Goal: Find specific page/section: Find specific page/section

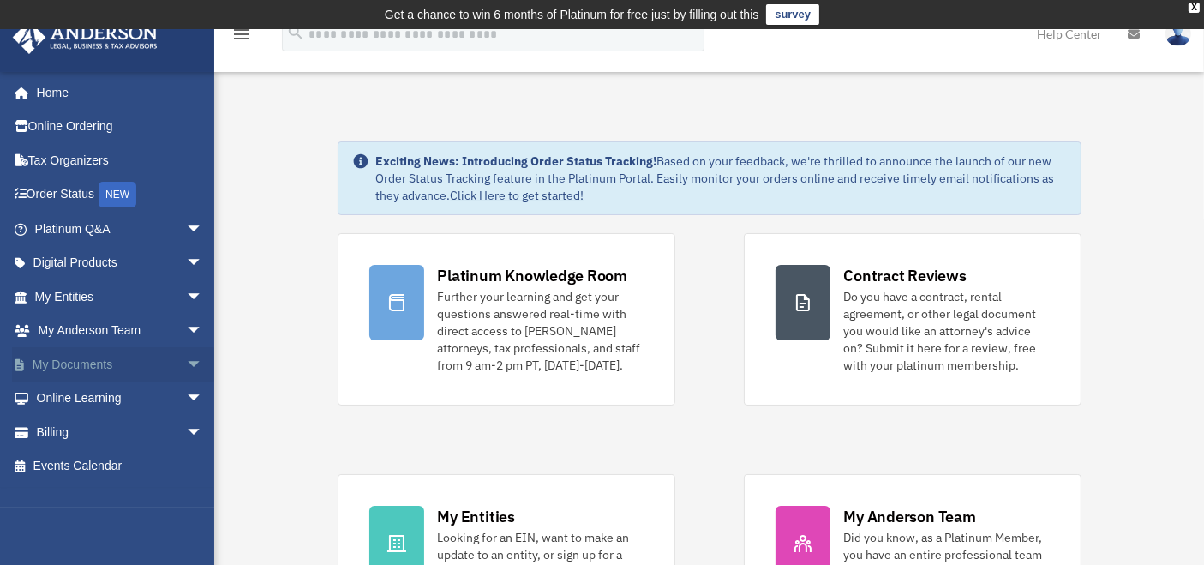
click at [186, 357] on span "arrow_drop_down" at bounding box center [203, 364] width 34 height 35
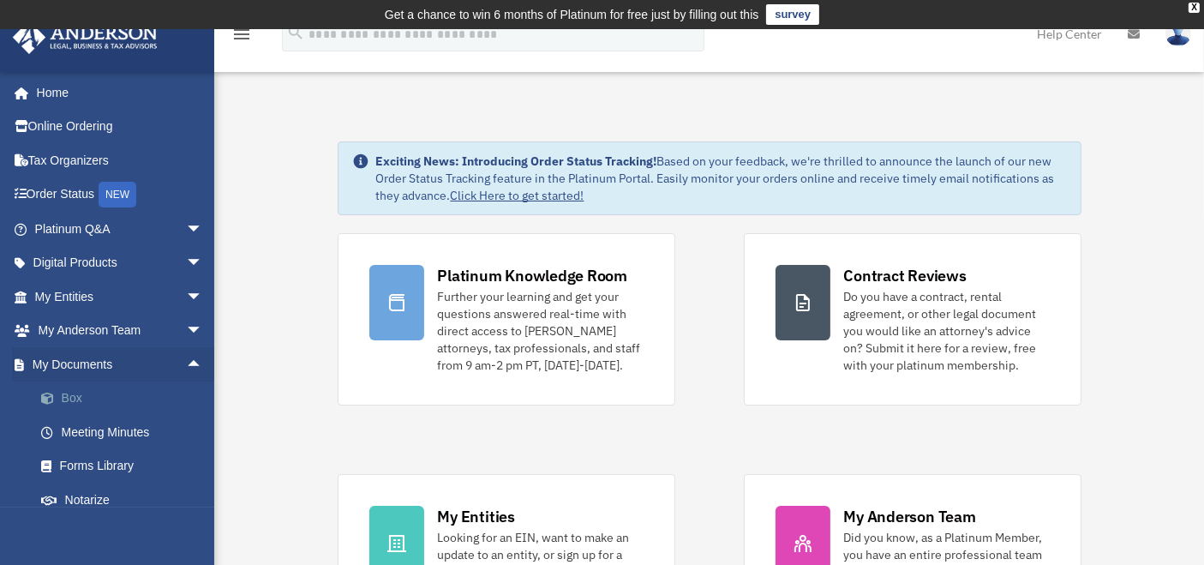
click at [81, 387] on link "Box" at bounding box center [126, 398] width 205 height 34
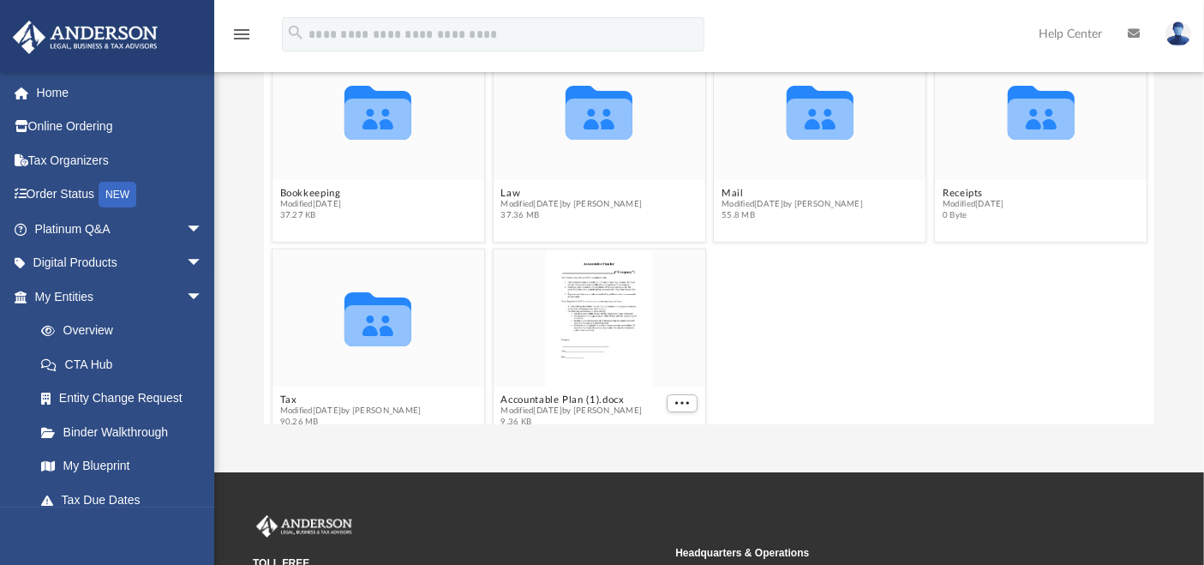
scroll to position [260, 0]
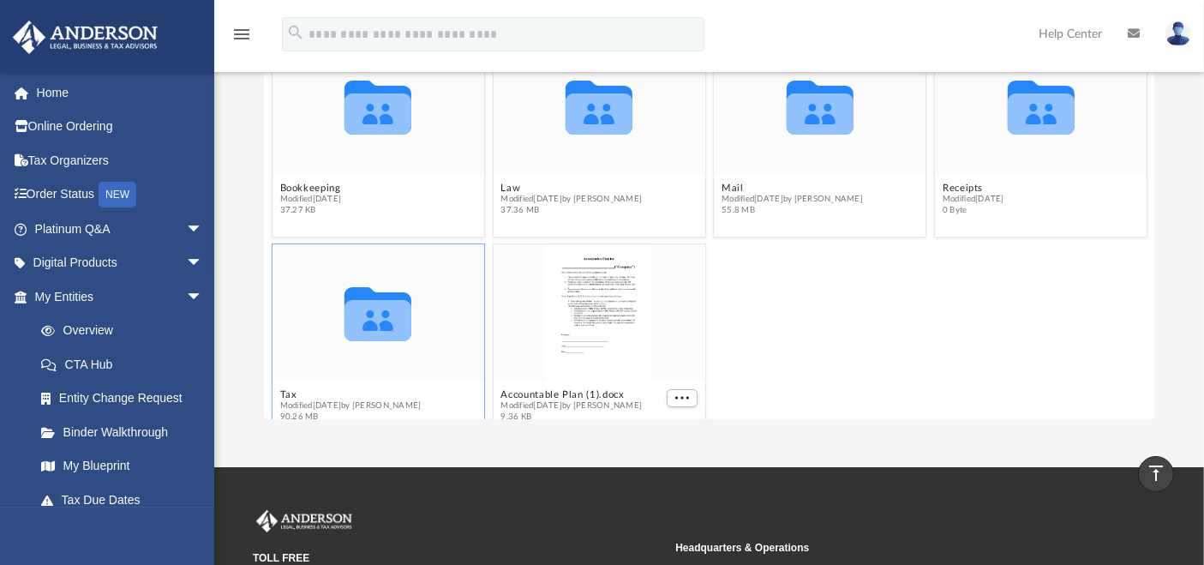
click at [396, 331] on icon "grid" at bounding box center [378, 319] width 67 height 41
click at [386, 327] on icon "grid" at bounding box center [378, 313] width 67 height 54
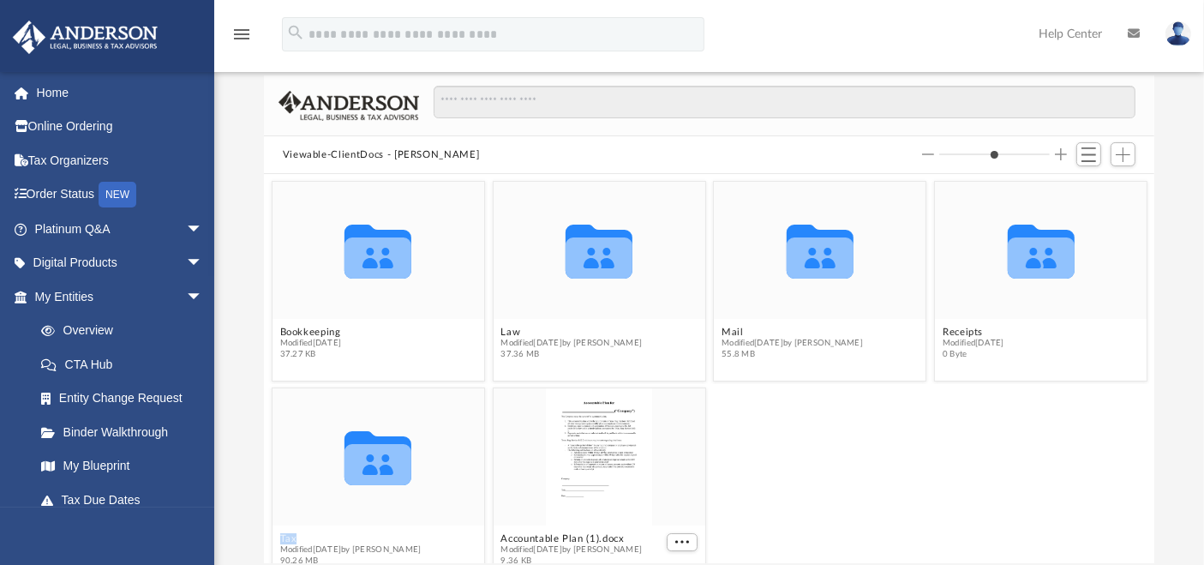
scroll to position [30, 0]
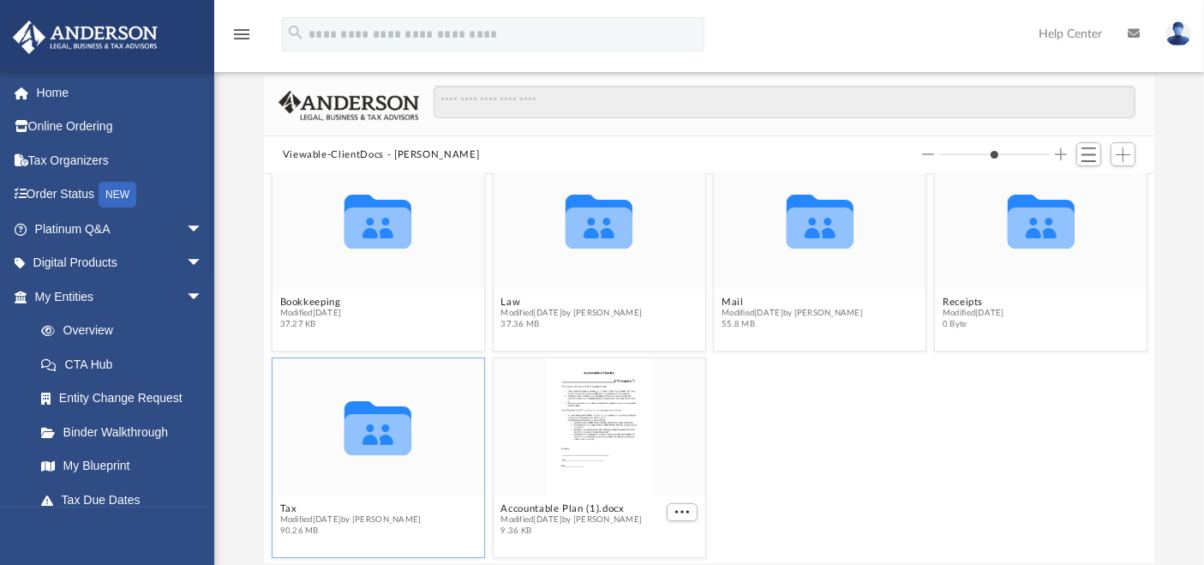
click at [389, 427] on icon "grid" at bounding box center [378, 433] width 67 height 41
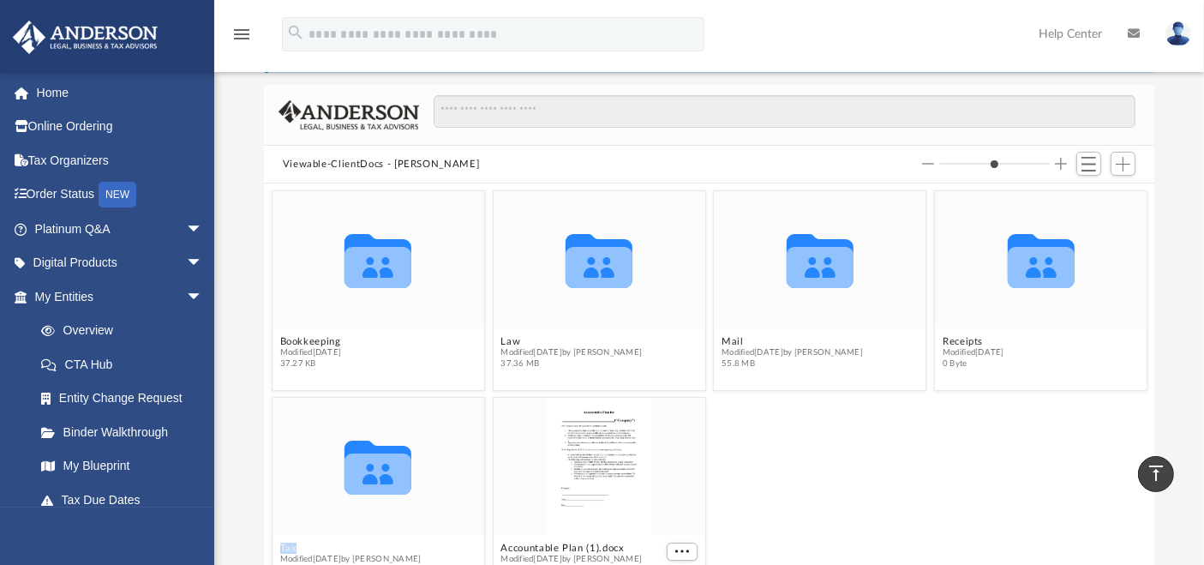
scroll to position [0, 0]
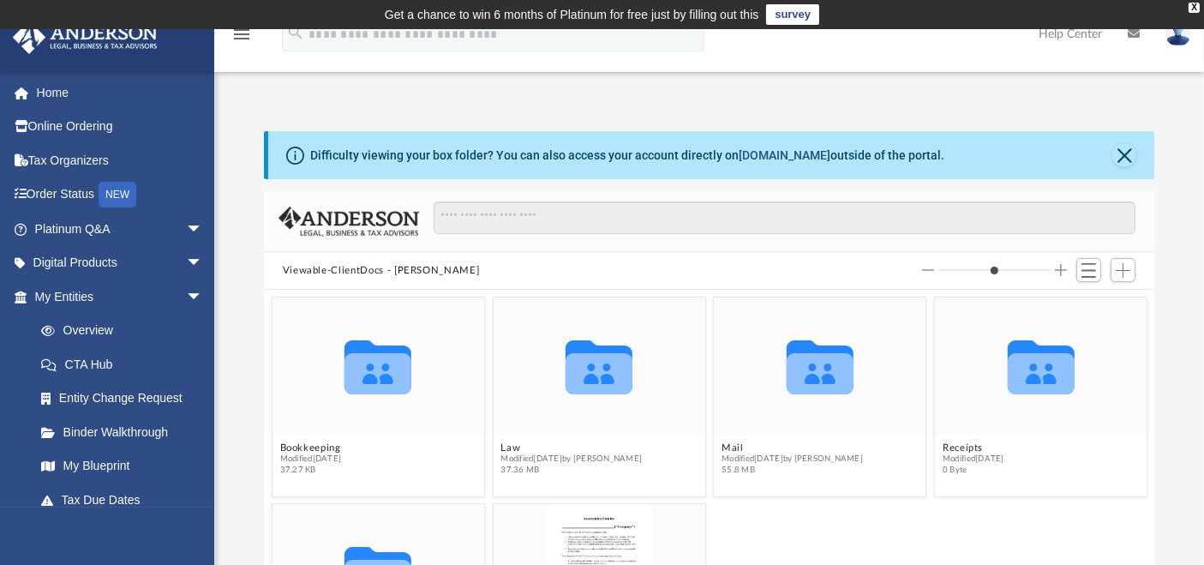
click at [748, 151] on link "box.com" at bounding box center [785, 155] width 92 height 14
click at [380, 539] on icon "Collaborated Folder" at bounding box center [378, 571] width 127 height 82
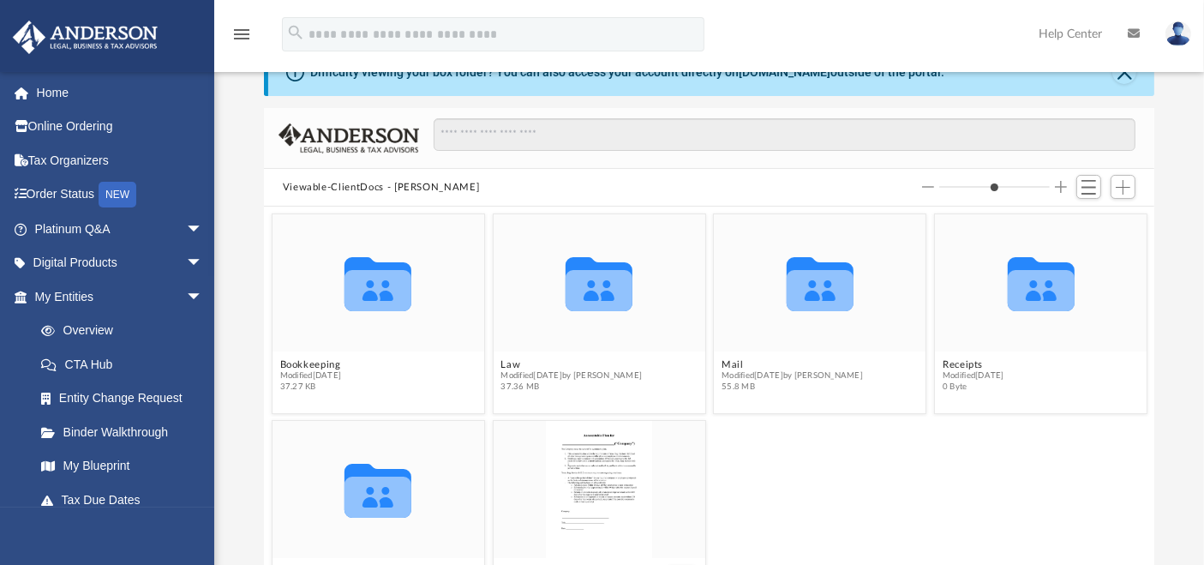
scroll to position [30, 0]
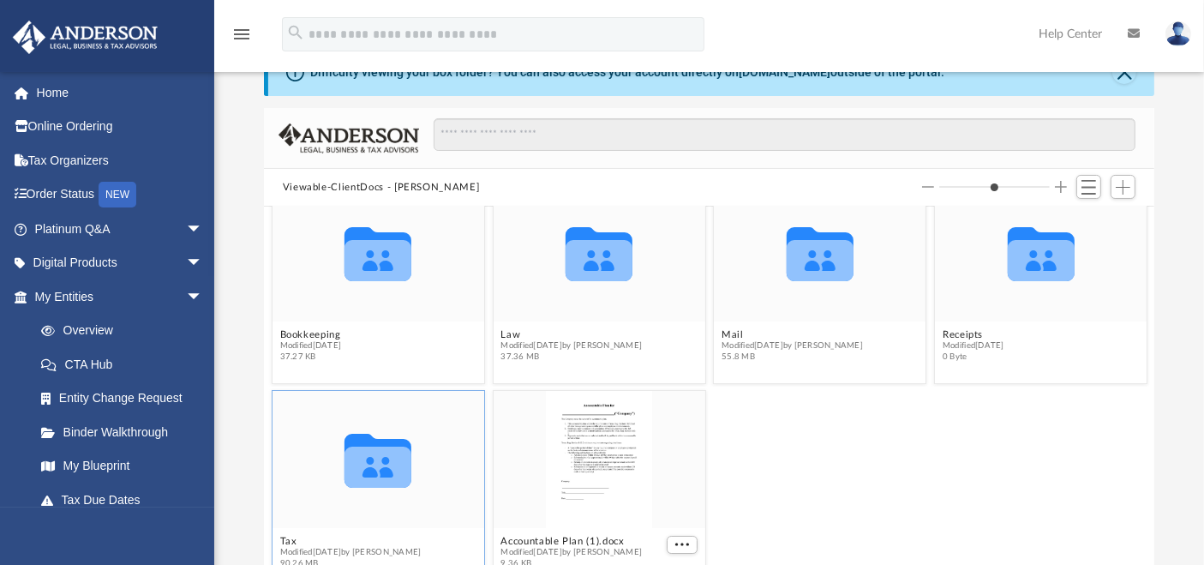
click at [392, 487] on icon "Collaborated Folder" at bounding box center [378, 458] width 127 height 82
click at [345, 550] on span "Modified Fri Oct 11 2024 by Linda Almanza" at bounding box center [349, 552] width 141 height 11
click at [374, 466] on icon "grid" at bounding box center [378, 466] width 67 height 41
click at [604, 313] on div "Collaborated Folder" at bounding box center [599, 252] width 212 height 138
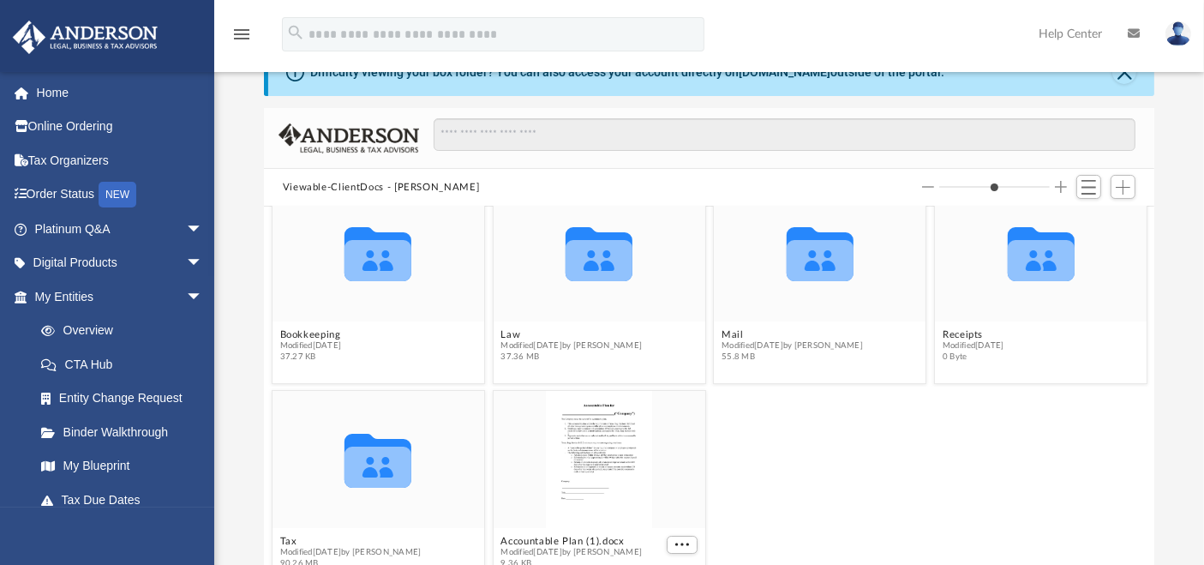
scroll to position [0, 0]
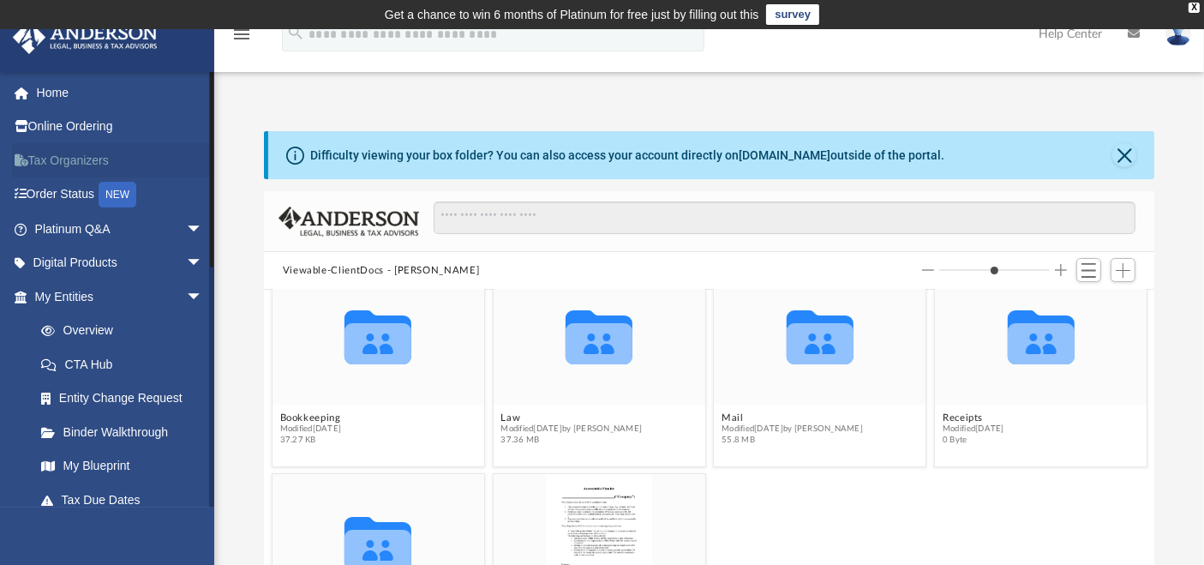
click at [86, 153] on link "Tax Organizers" at bounding box center [120, 160] width 217 height 34
